Goal: Task Accomplishment & Management: Manage account settings

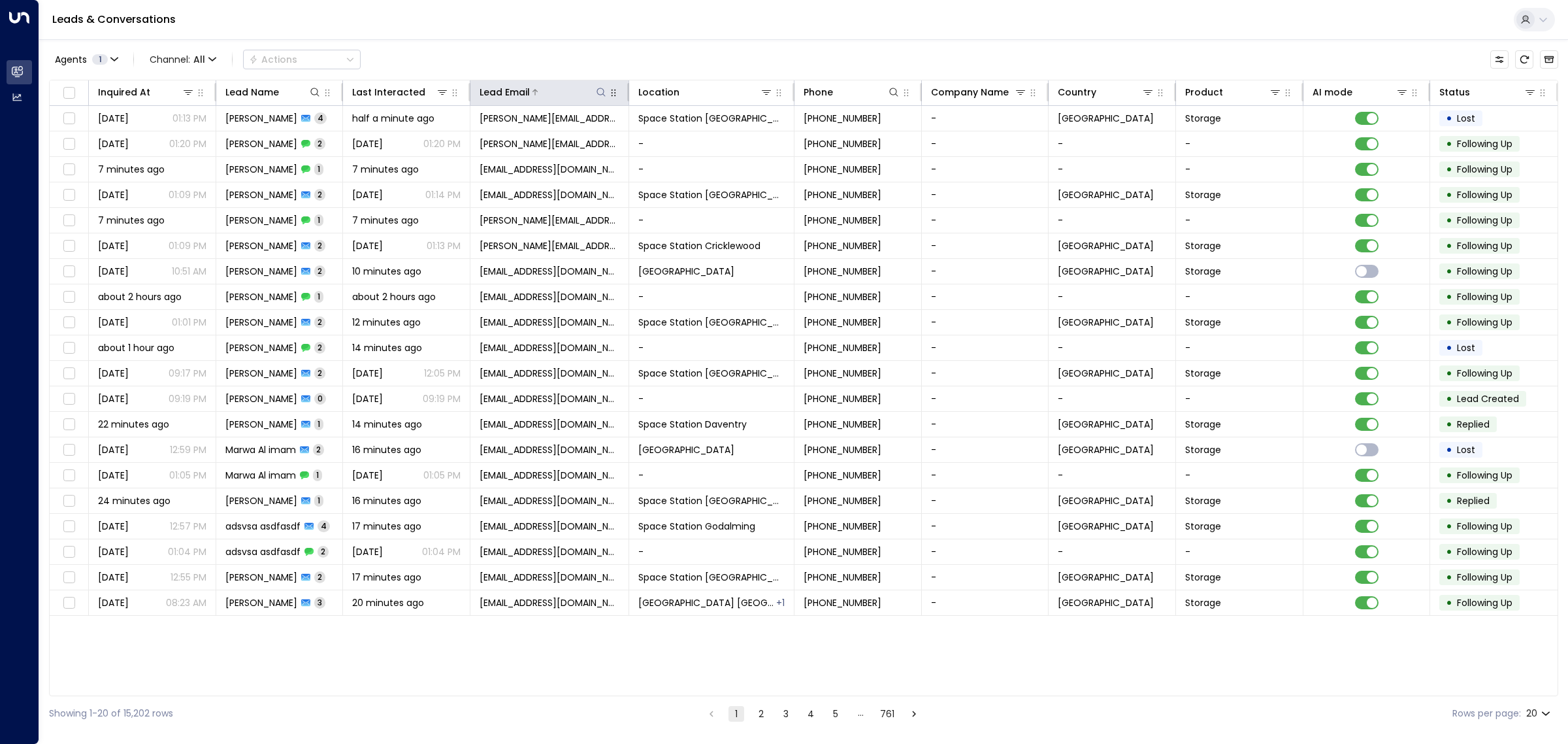
click at [603, 90] on icon at bounding box center [601, 92] width 11 height 11
type input "**********"
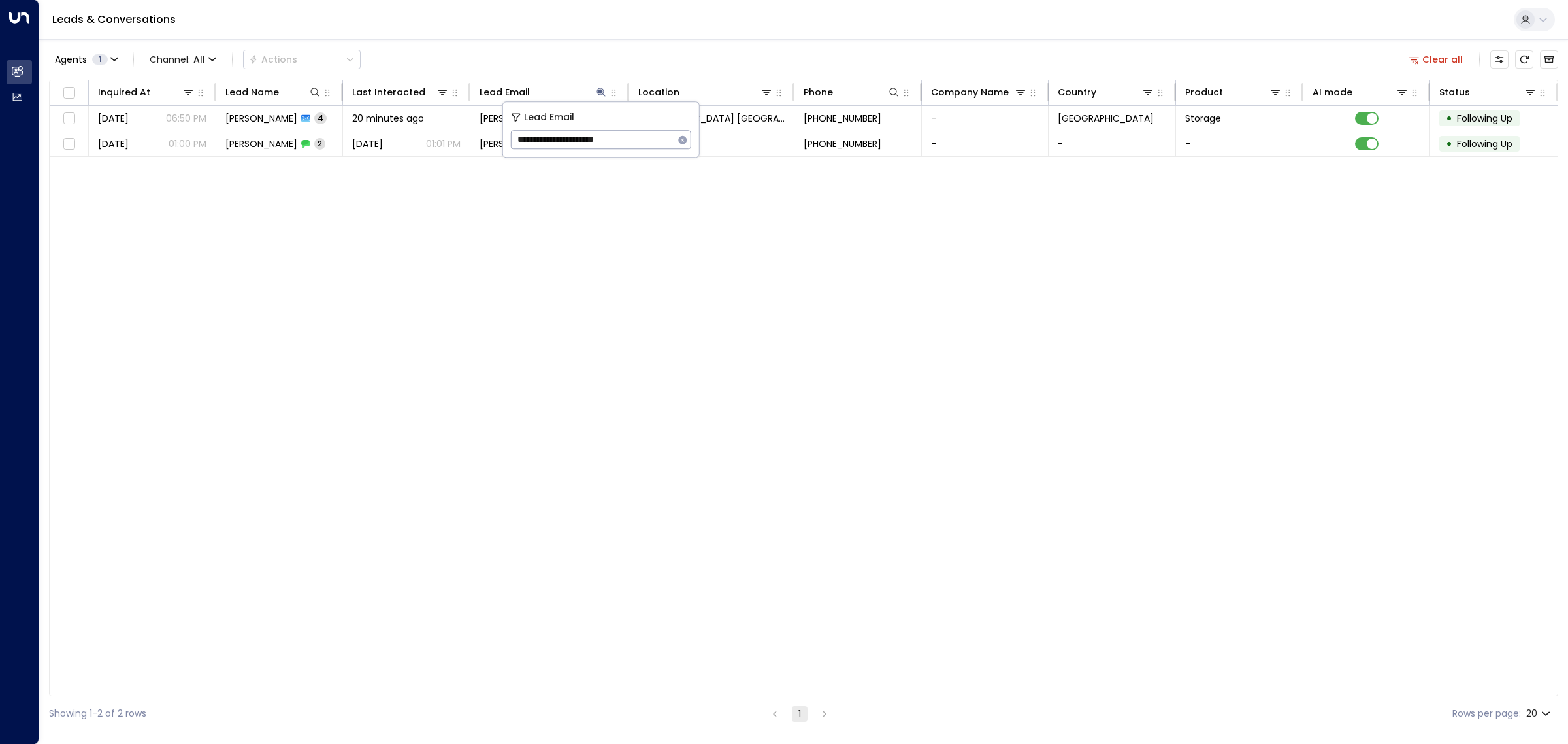
click at [664, 42] on div "Agents 1 Channel: All Actions Clear all Inquired At Lead Name Last Interacted L…" at bounding box center [804, 385] width 1509 height 692
click at [678, 150] on td "-" at bounding box center [712, 144] width 165 height 25
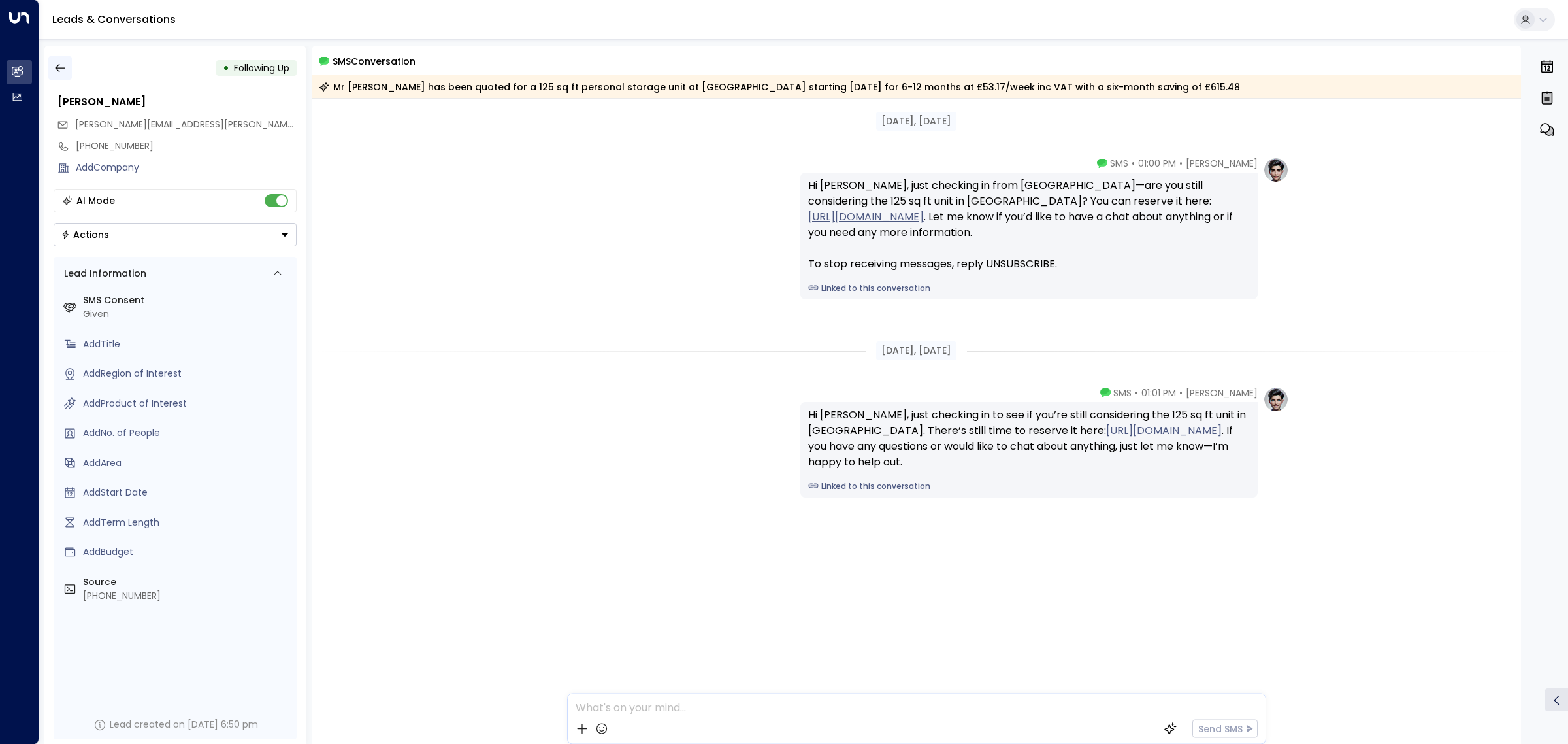
click at [67, 69] on button "button" at bounding box center [60, 68] width 24 height 24
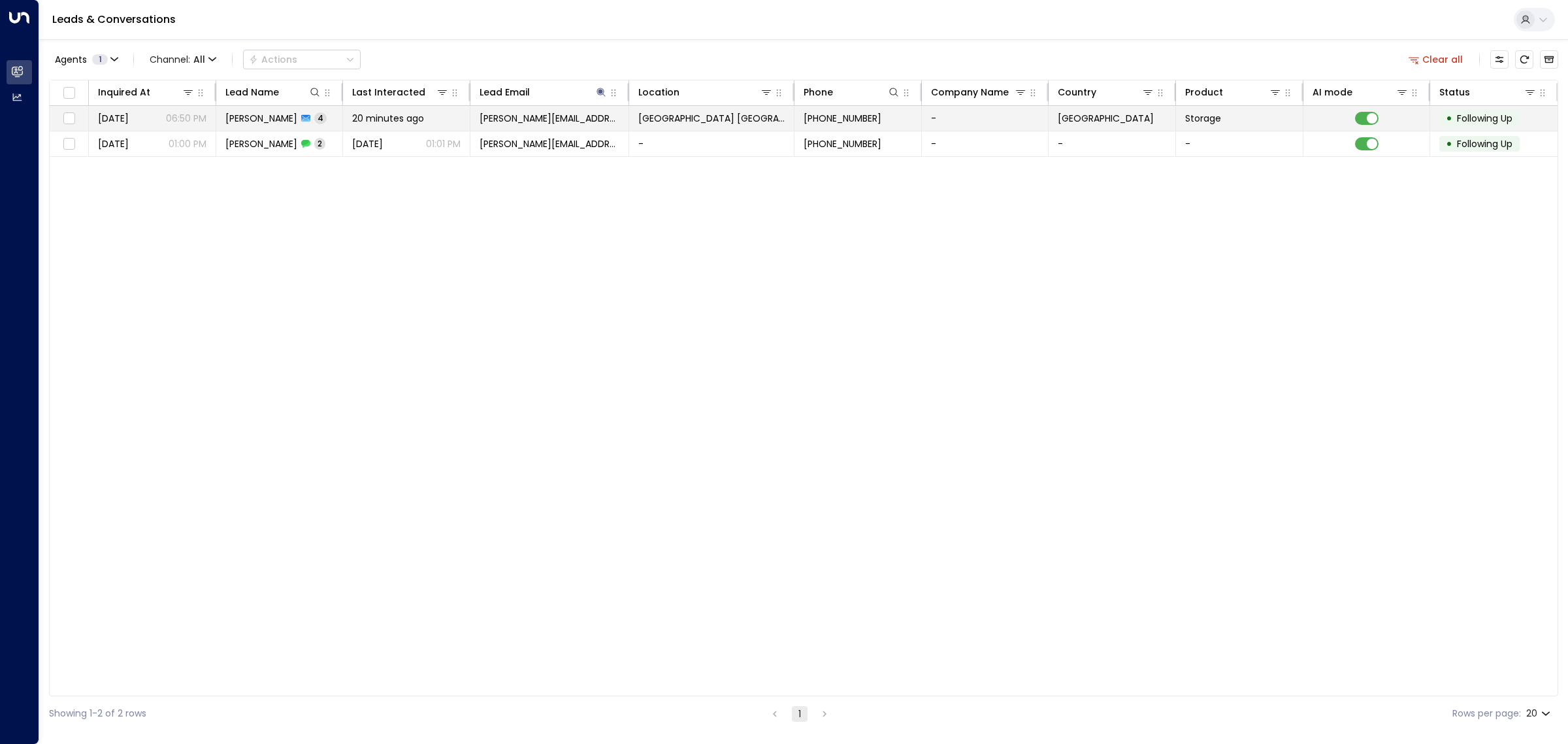
click at [624, 116] on td "dave.davies@yahoo.co.uk" at bounding box center [550, 119] width 159 height 25
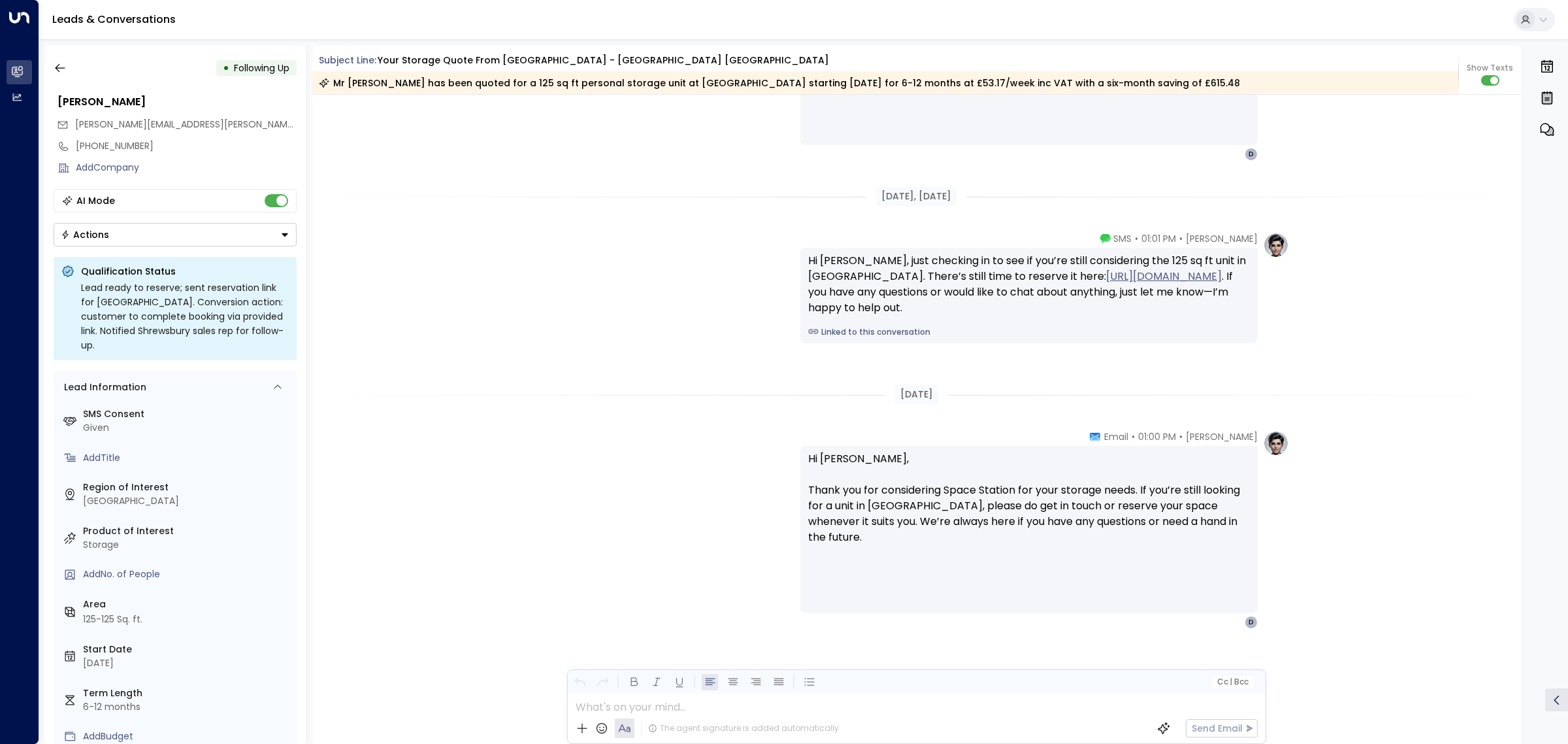
scroll to position [1989, 0]
click at [64, 65] on icon "button" at bounding box center [60, 68] width 13 height 13
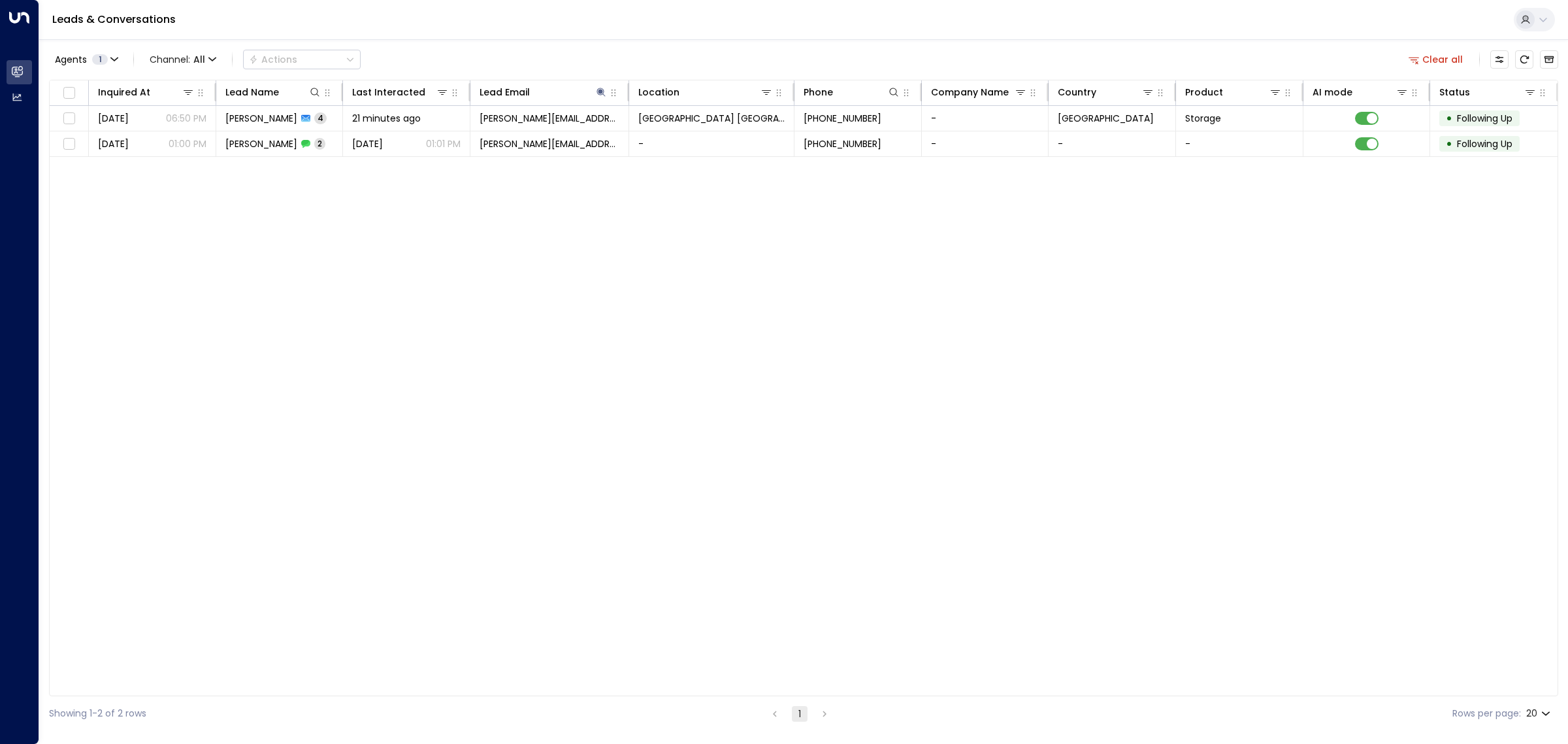
click at [64, 65] on button "Agents 1" at bounding box center [86, 59] width 74 height 18
click at [273, 384] on div at bounding box center [784, 372] width 1568 height 744
